Goal: Communication & Community: Answer question/provide support

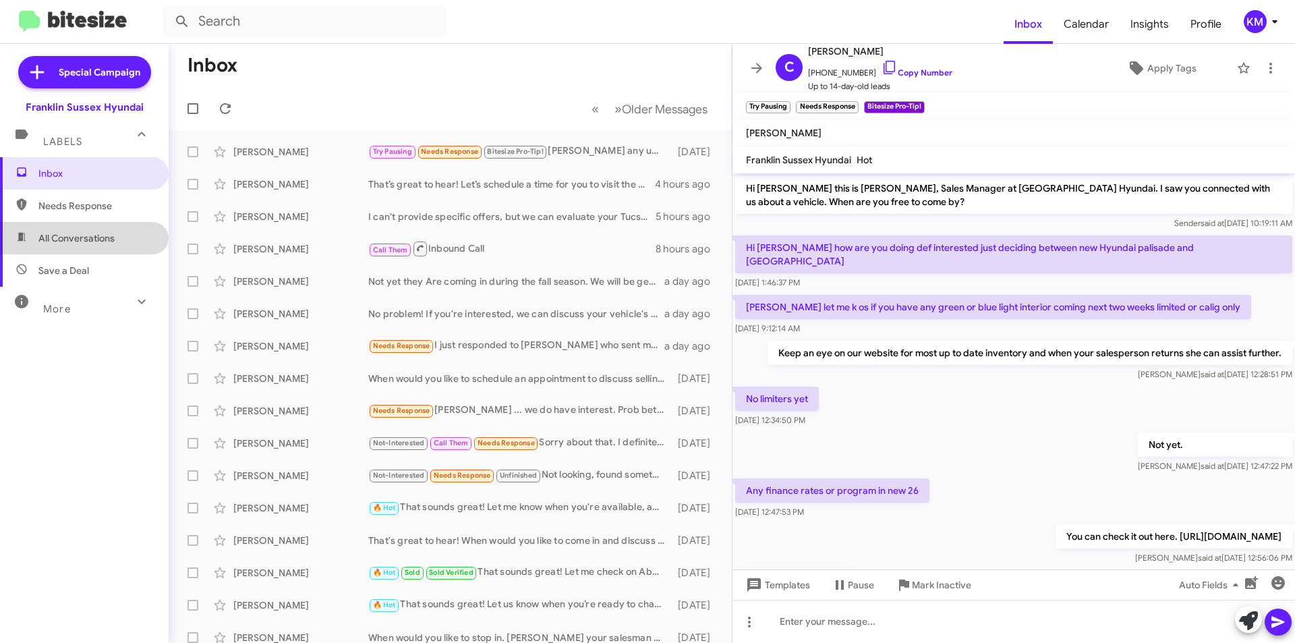
click at [86, 243] on span "All Conversations" at bounding box center [76, 237] width 76 height 13
type input "in:all-conversations"
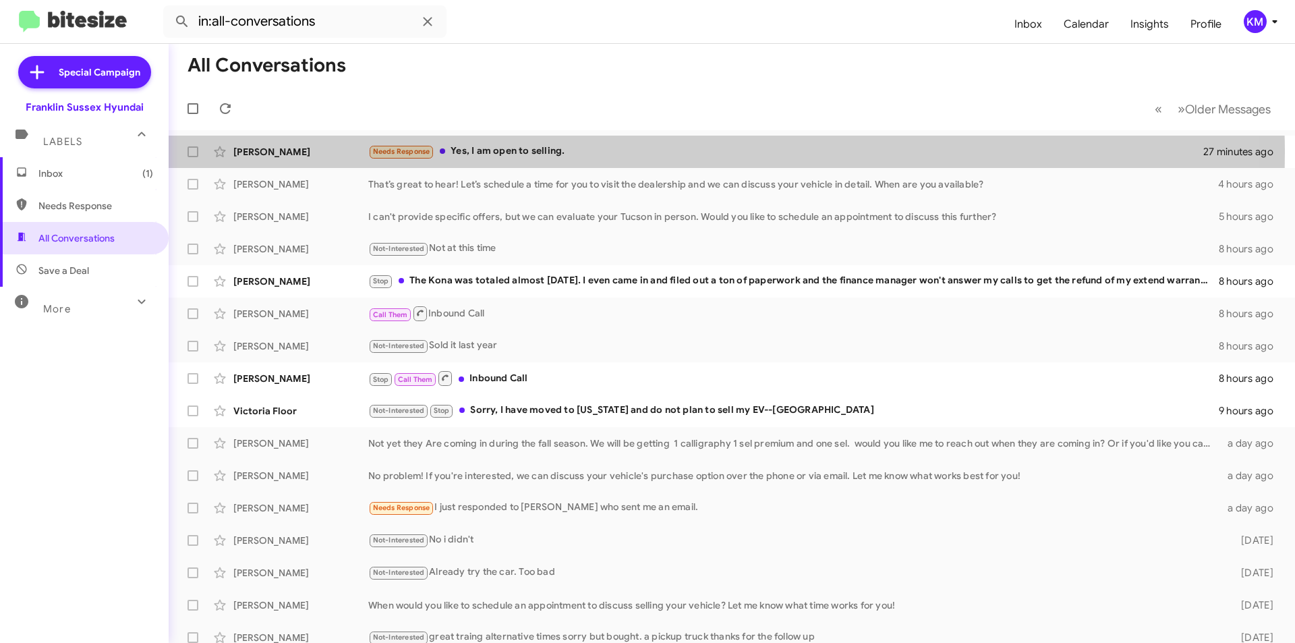
click at [586, 152] on div "Needs Response Yes, I am open to selling." at bounding box center [785, 152] width 835 height 16
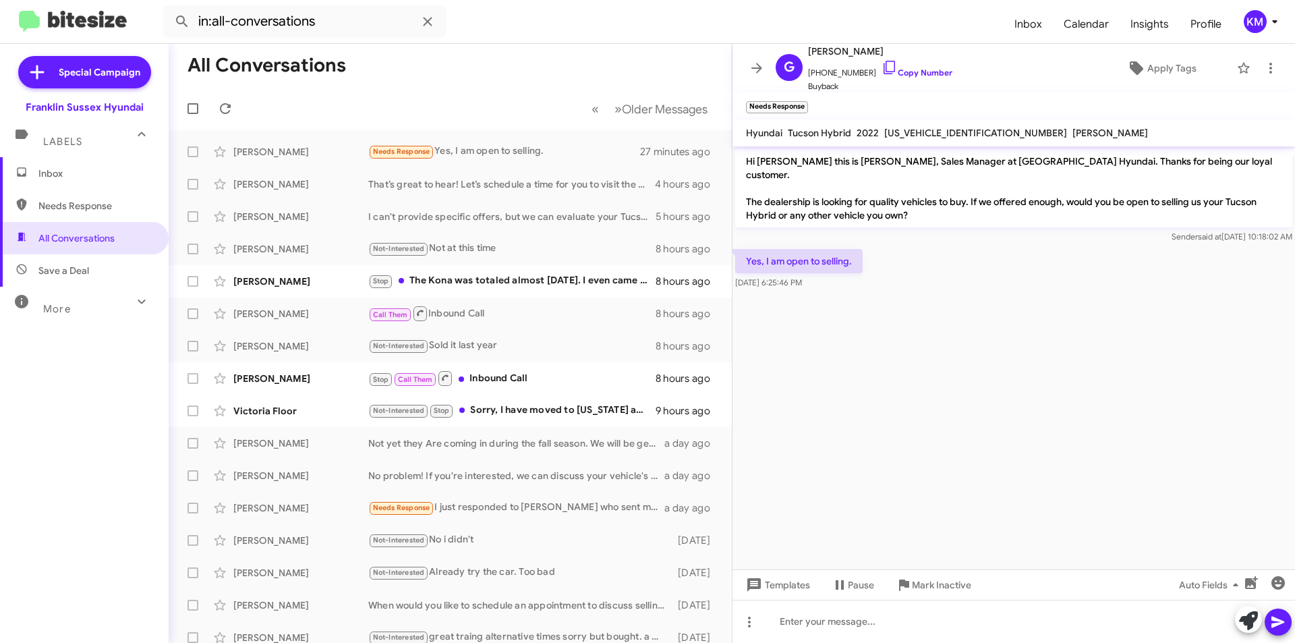
drag, startPoint x: 886, startPoint y: 51, endPoint x: 851, endPoint y: 48, distance: 34.6
click at [851, 48] on span "[PERSON_NAME]" at bounding box center [880, 51] width 144 height 16
copy span "[PERSON_NAME]"
click at [1243, 616] on icon at bounding box center [1248, 620] width 19 height 19
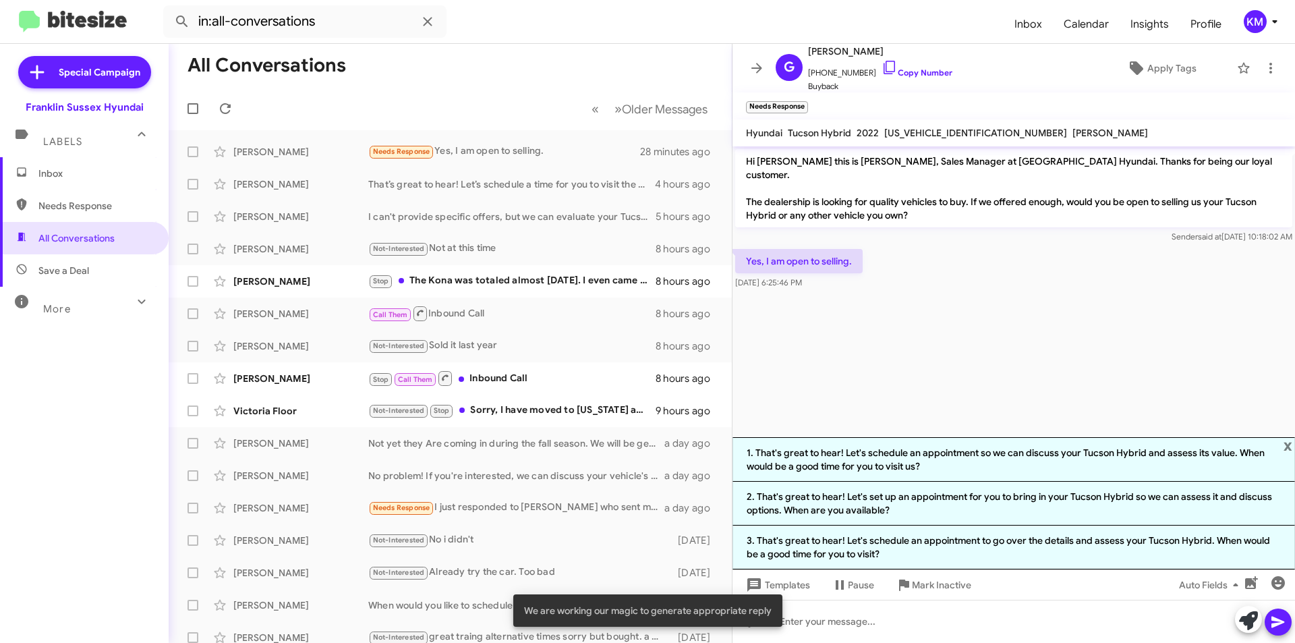
click at [888, 468] on li "1. That's great to hear! Let's schedule an appointment so we can discuss your T…" at bounding box center [1014, 459] width 563 height 45
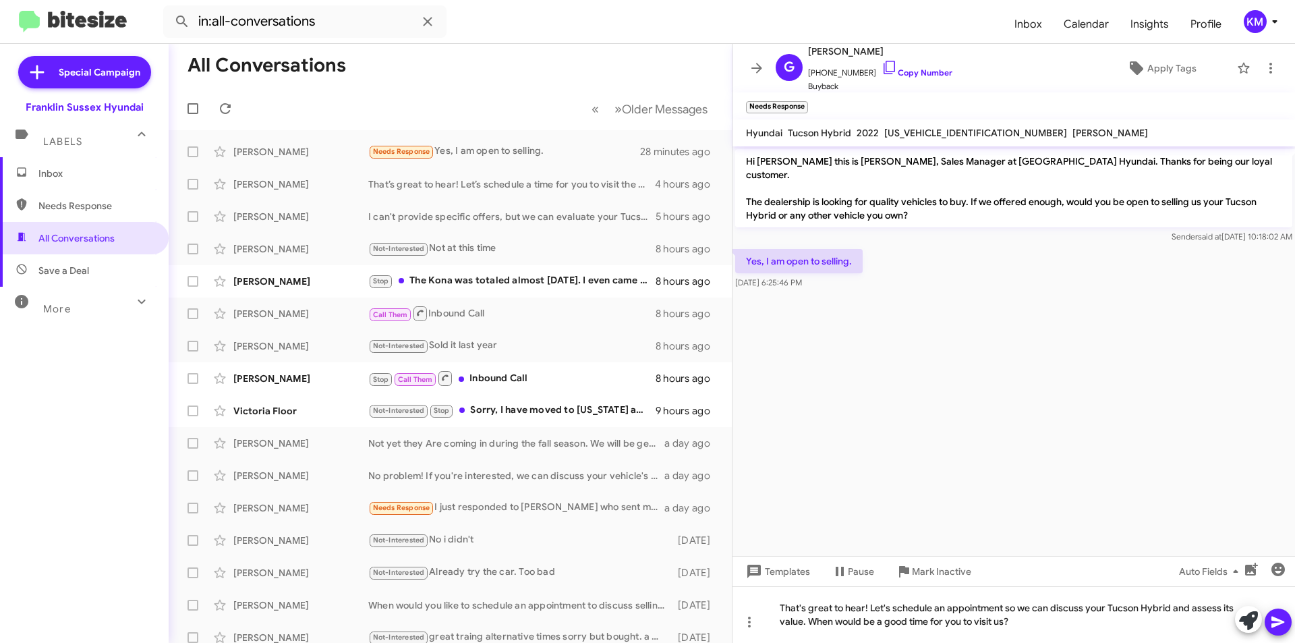
click at [1278, 629] on icon at bounding box center [1278, 622] width 16 height 16
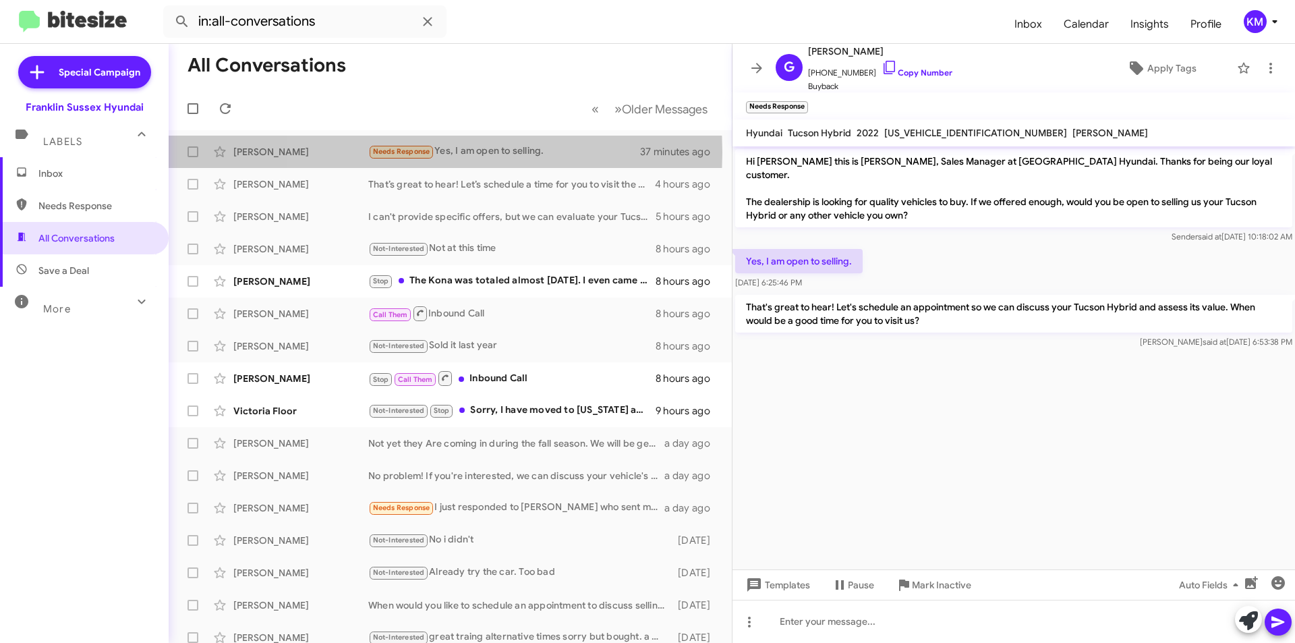
click at [419, 152] on span "Needs Response" at bounding box center [401, 151] width 57 height 9
click at [488, 150] on div "Needs Response Do you have availability [DATE] afternoon?" at bounding box center [504, 152] width 273 height 16
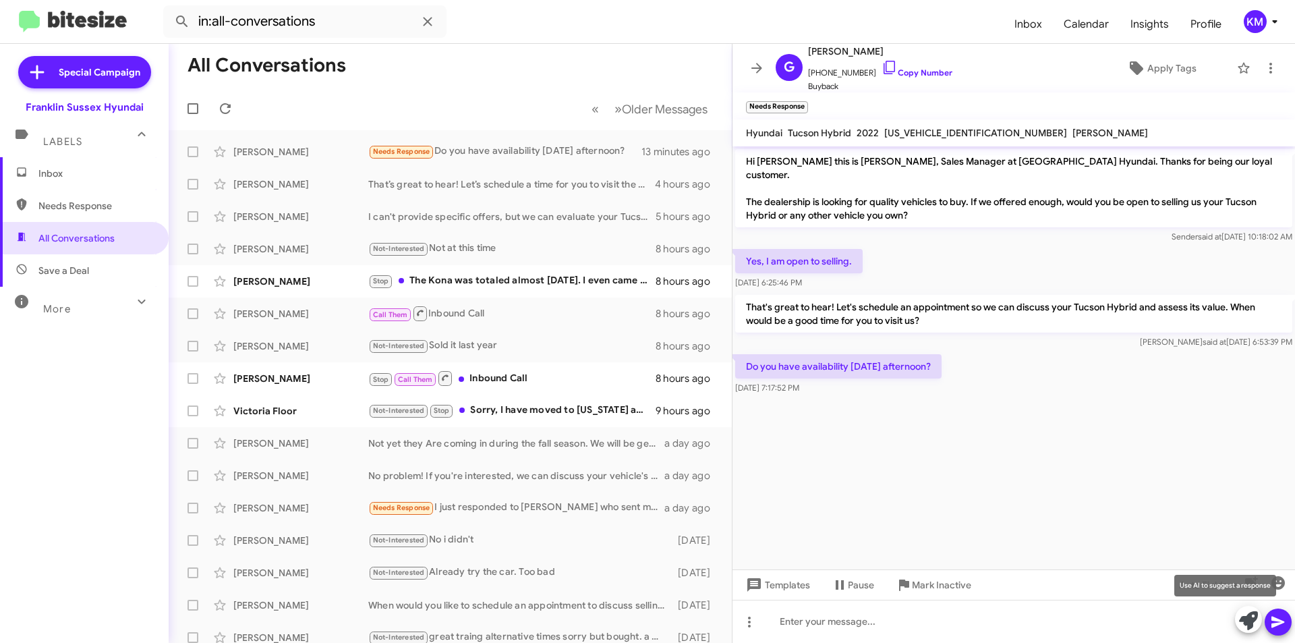
click at [1245, 622] on icon at bounding box center [1248, 620] width 19 height 19
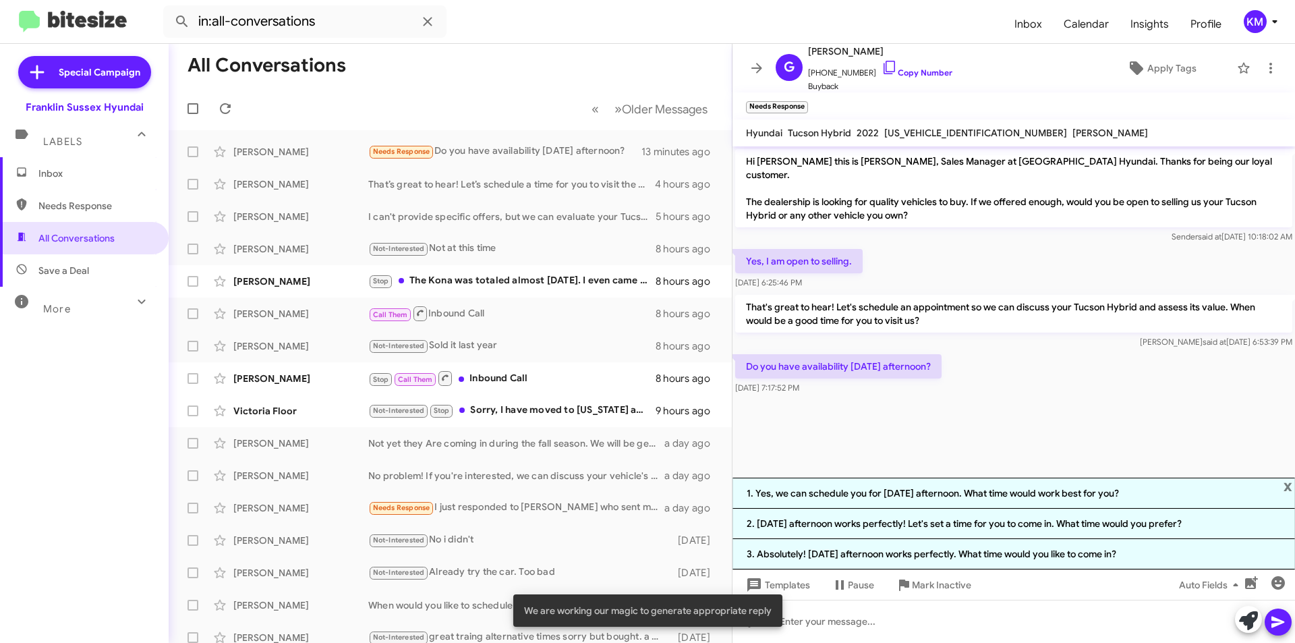
click at [946, 490] on li "1. Yes, we can schedule you for [DATE] afternoon. What time would work best for…" at bounding box center [1014, 493] width 563 height 31
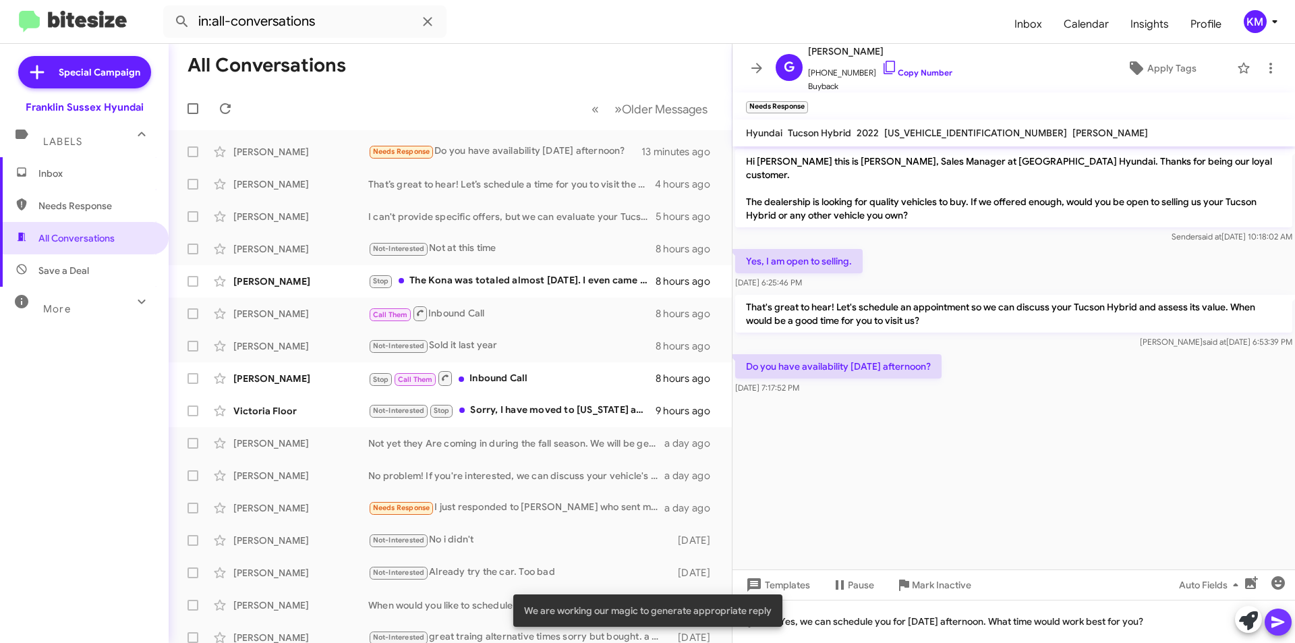
click at [1272, 622] on icon at bounding box center [1278, 622] width 16 height 16
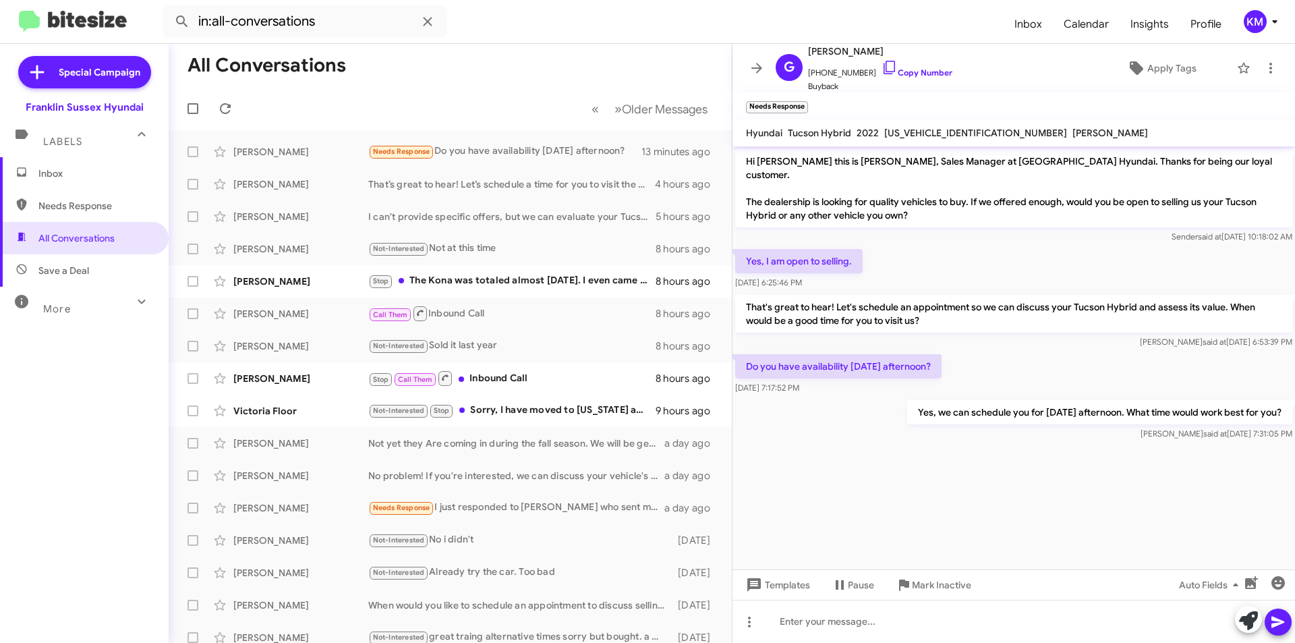
drag, startPoint x: 891, startPoint y: 51, endPoint x: 850, endPoint y: 49, distance: 41.2
click at [850, 49] on span "[PERSON_NAME]" at bounding box center [880, 51] width 144 height 16
copy span "[PERSON_NAME]"
